Goal: Transaction & Acquisition: Purchase product/service

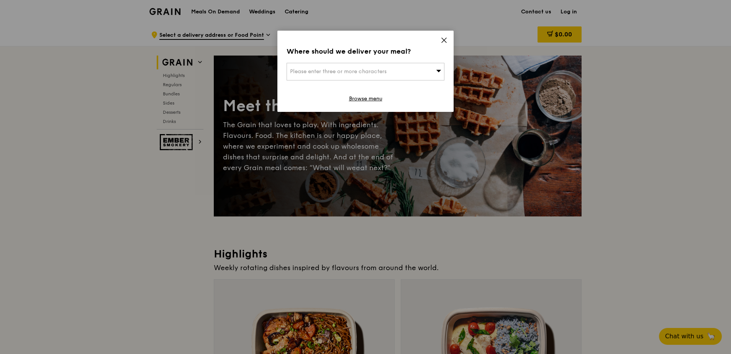
click at [428, 74] on div "Please enter three or more characters" at bounding box center [366, 72] width 158 height 18
click at [445, 36] on div "Where should we deliver your meal? Please enter three or more characters Please…" at bounding box center [365, 71] width 176 height 81
click at [444, 41] on icon at bounding box center [444, 40] width 7 height 7
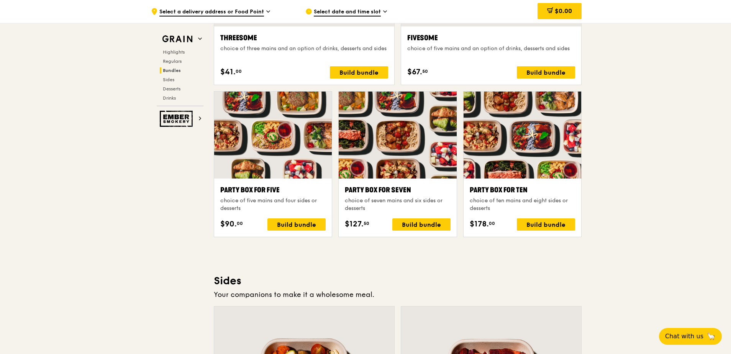
scroll to position [1686, 0]
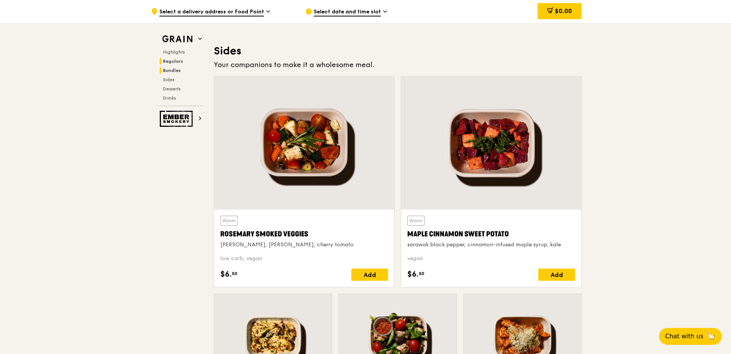
click at [170, 59] on span "Regulars" at bounding box center [173, 61] width 20 height 5
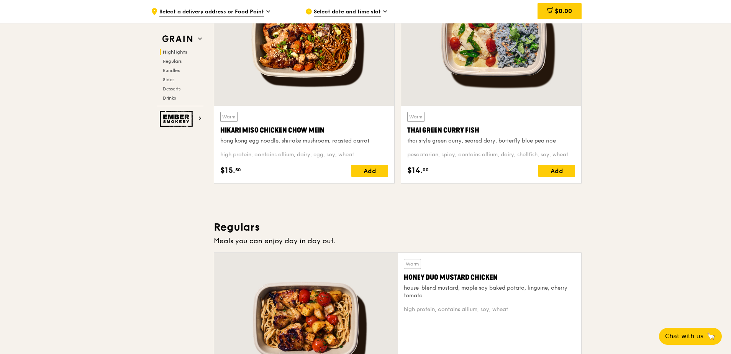
scroll to position [153, 0]
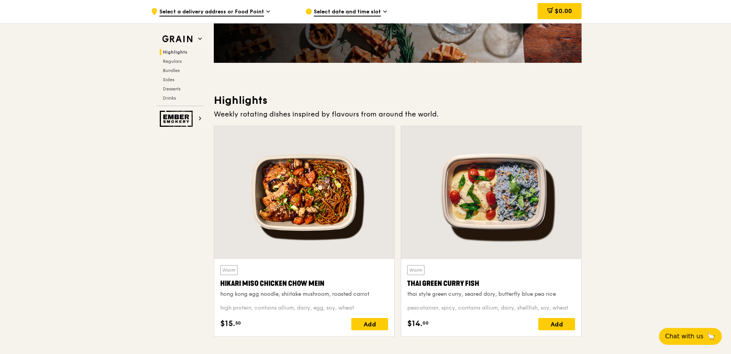
drag, startPoint x: 324, startPoint y: 283, endPoint x: 220, endPoint y: 284, distance: 105.0
click at [220, 284] on div "Warm Hikari Miso Chicken Chow Mein hong kong egg noodle, shiitake mushroom, roa…" at bounding box center [304, 297] width 180 height 77
click at [171, 59] on span "Regulars" at bounding box center [173, 61] width 20 height 5
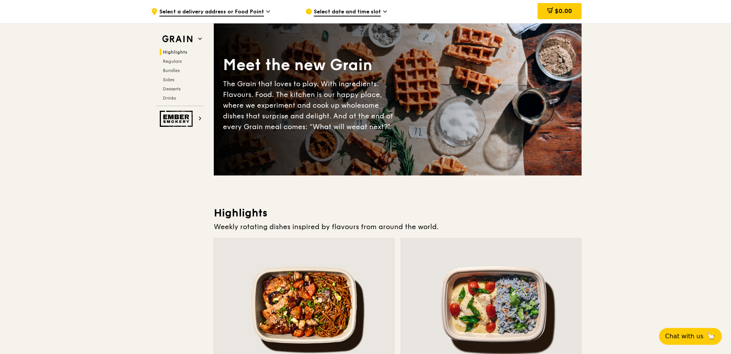
scroll to position [0, 0]
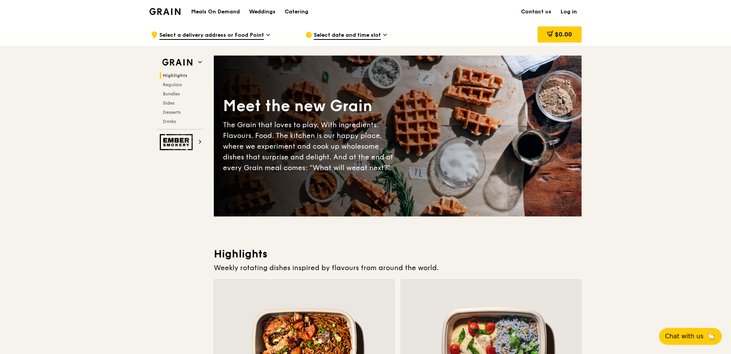
click at [263, 39] on span "Select a delivery address or Food Point" at bounding box center [211, 35] width 105 height 8
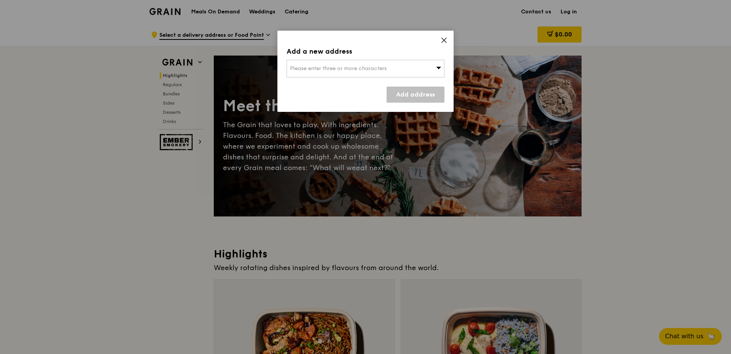
click at [325, 70] on span "Please enter three or more characters" at bounding box center [338, 68] width 97 height 7
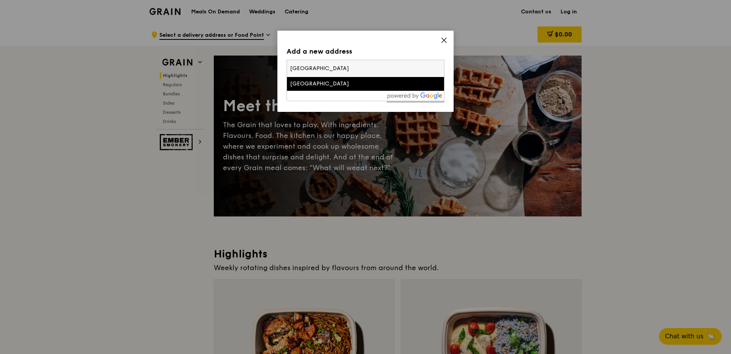
type input "[GEOGRAPHIC_DATA]"
click at [320, 85] on div "[GEOGRAPHIC_DATA]" at bounding box center [346, 84] width 113 height 8
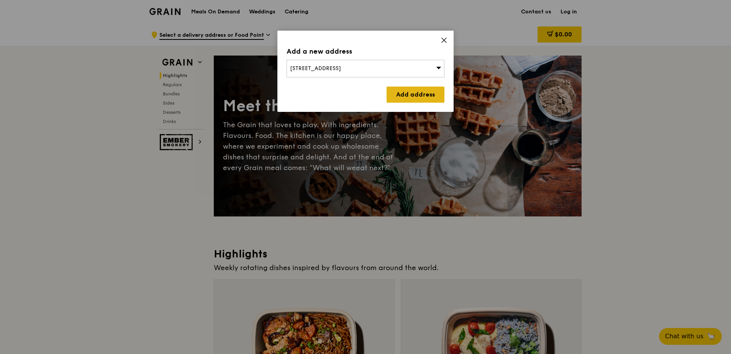
click at [416, 94] on link "Add address" at bounding box center [416, 95] width 58 height 16
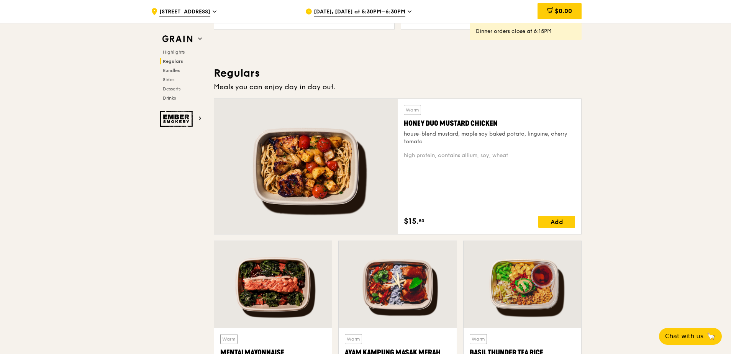
scroll to position [460, 0]
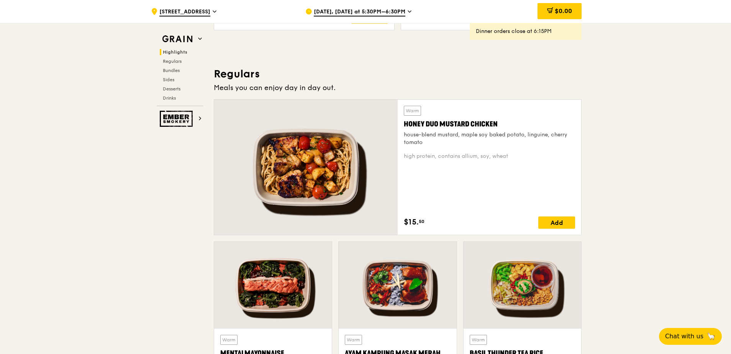
drag, startPoint x: 510, startPoint y: 125, endPoint x: 402, endPoint y: 129, distance: 107.8
click at [402, 129] on div "Warm Honey Duo Mustard Chicken house-blend mustard, maple soy baked potato, lin…" at bounding box center [490, 167] width 184 height 135
drag, startPoint x: 402, startPoint y: 129, endPoint x: 453, endPoint y: 121, distance: 51.5
copy div "Honey Duo Mustard Chicken"
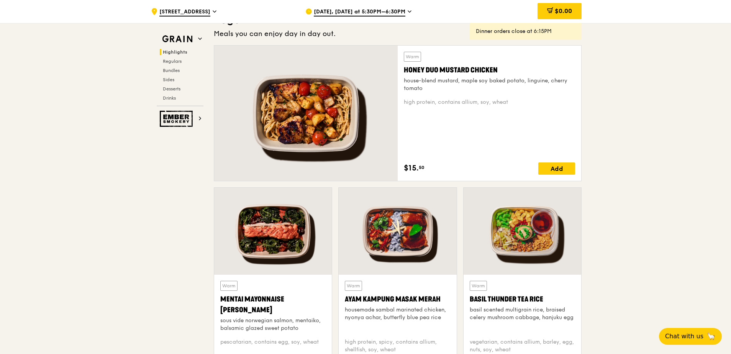
scroll to position [536, 0]
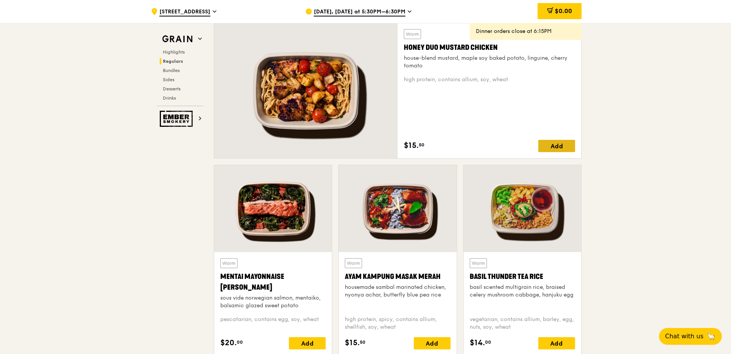
click at [553, 143] on div "Add" at bounding box center [556, 146] width 37 height 12
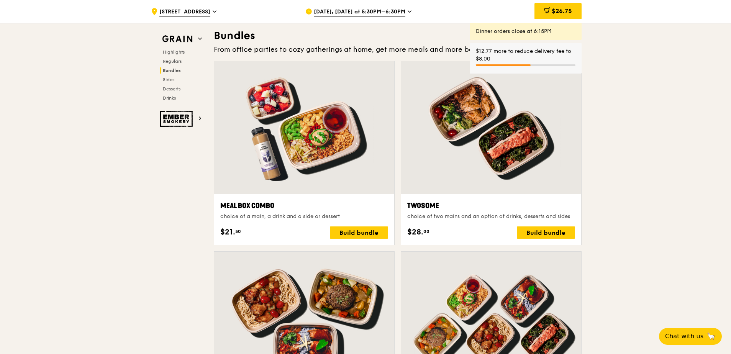
scroll to position [1149, 0]
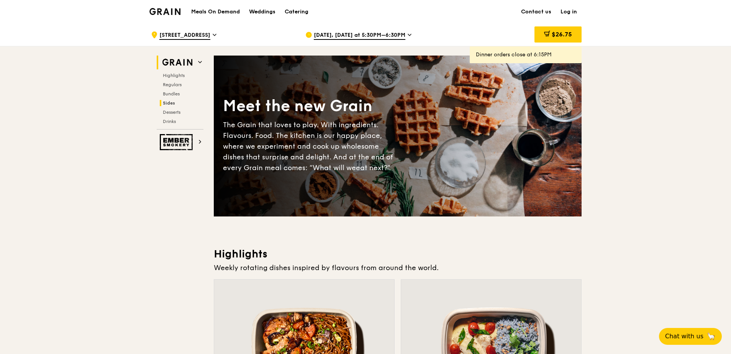
click at [164, 104] on span "Sides" at bounding box center [169, 102] width 12 height 5
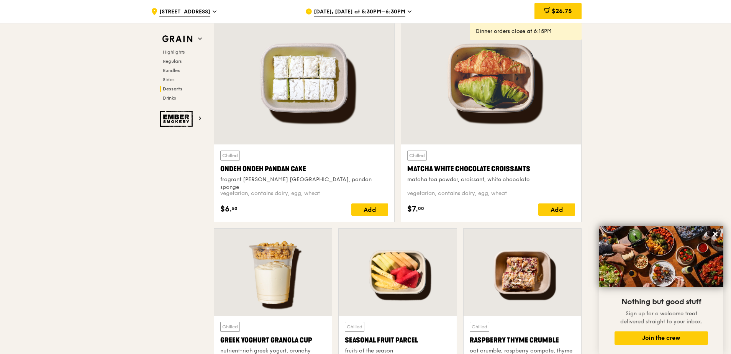
scroll to position [2305, 0]
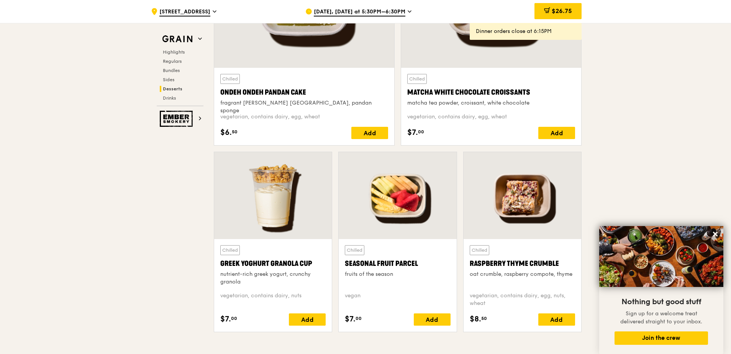
drag, startPoint x: 312, startPoint y: 264, endPoint x: 221, endPoint y: 265, distance: 91.2
click at [221, 265] on div "Greek Yoghurt Granola Cup" at bounding box center [272, 263] width 105 height 11
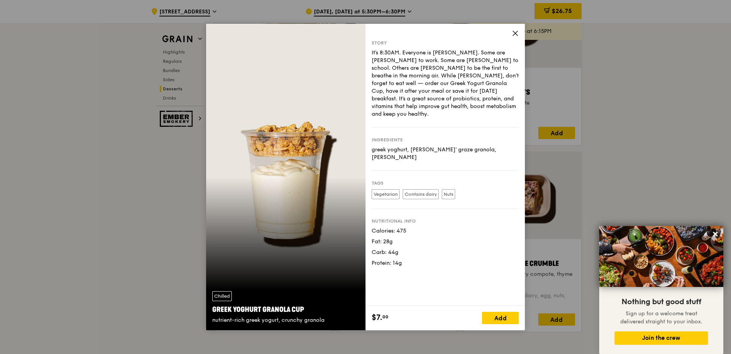
click at [511, 36] on div "Story It’s 8:30AM. Everyone is rushing. Some are rushing to work. Some are rush…" at bounding box center [444, 165] width 159 height 282
click at [513, 33] on icon at bounding box center [515, 33] width 7 height 7
